Goal: Check status: Check status

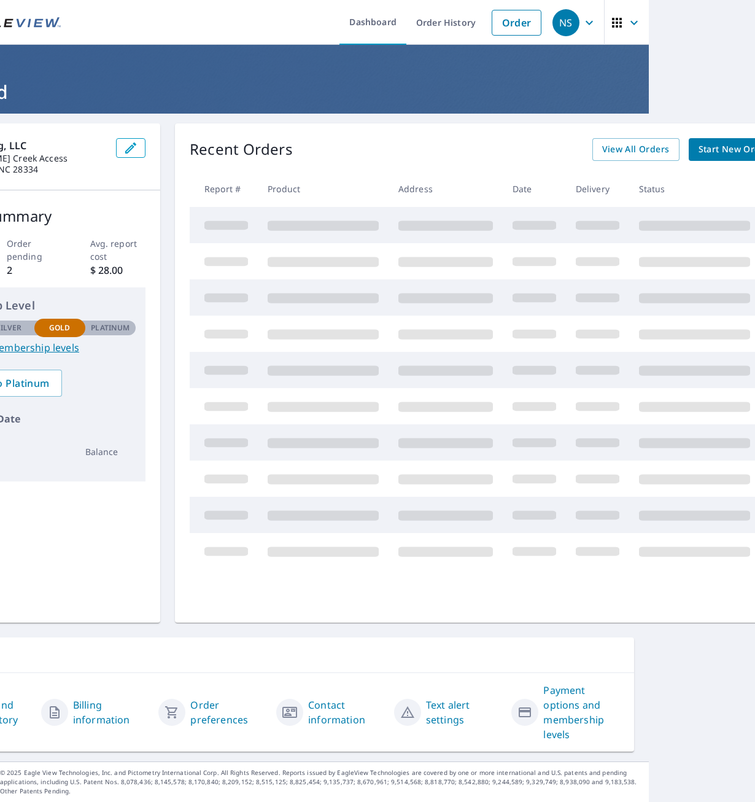
scroll to position [0, 59]
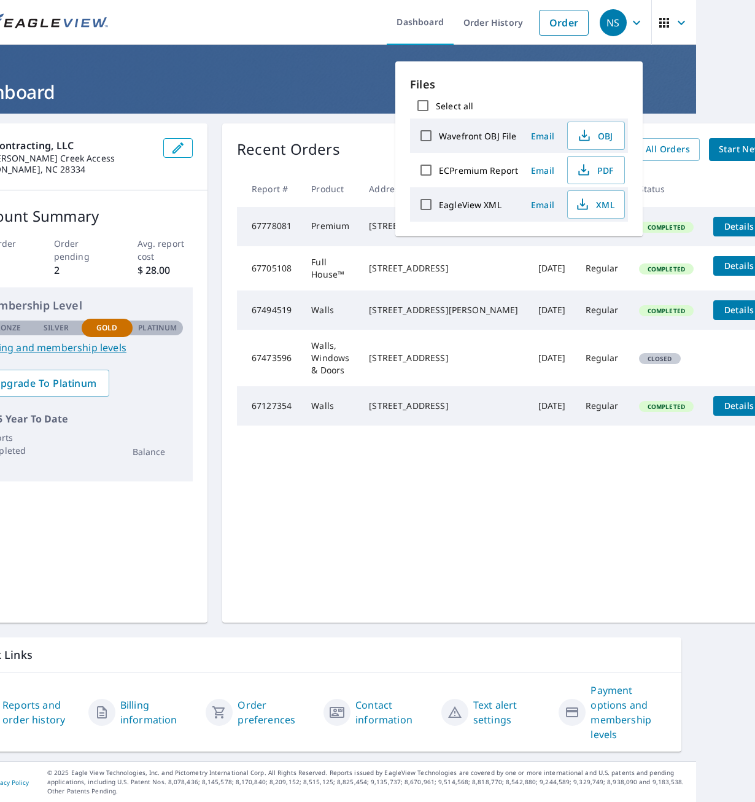
click at [364, 508] on div "Recent Orders View All Orders Start New Order Report # Product Address Date Del…" at bounding box center [518, 372] width 592 height 499
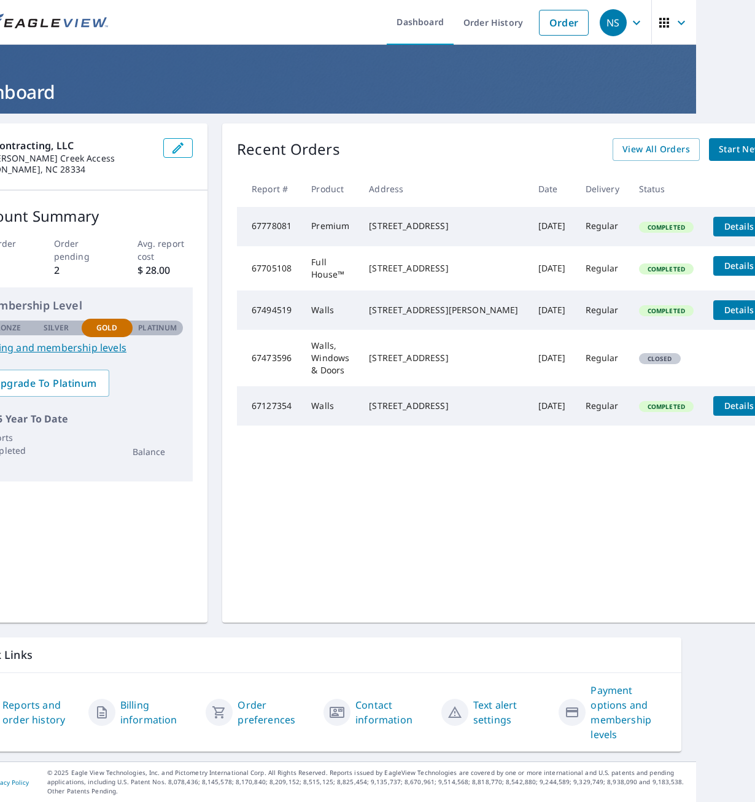
click at [721, 227] on span "Details" at bounding box center [739, 226] width 37 height 12
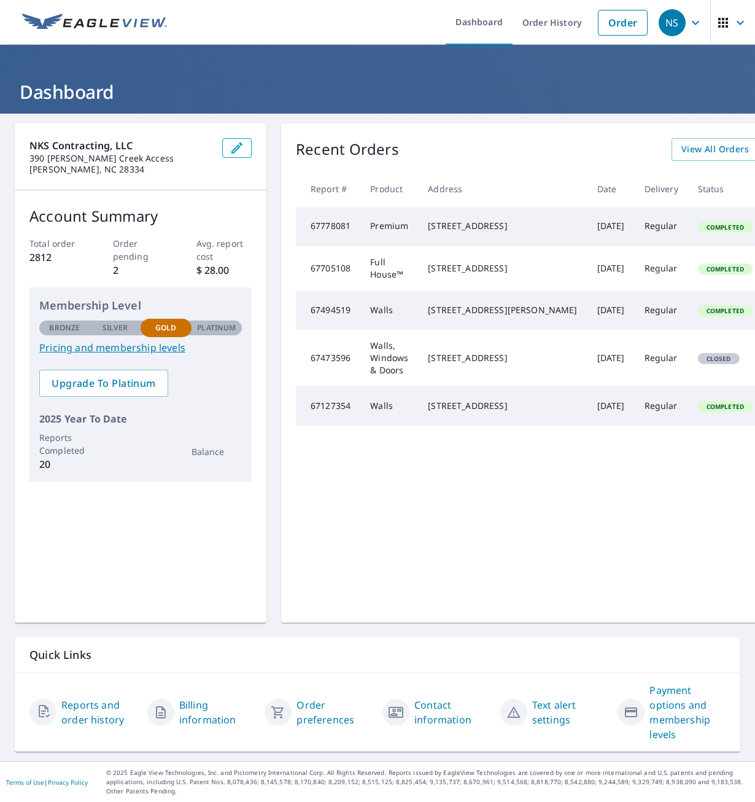
click at [196, 702] on link "Billing information" at bounding box center [217, 711] width 76 height 29
click at [524, 204] on th "Address" at bounding box center [502, 189] width 169 height 36
click at [547, 28] on link "Order History" at bounding box center [552, 22] width 79 height 45
